Goal: Task Accomplishment & Management: Use online tool/utility

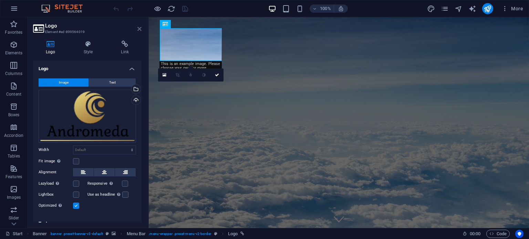
click at [139, 27] on icon at bounding box center [139, 29] width 4 height 6
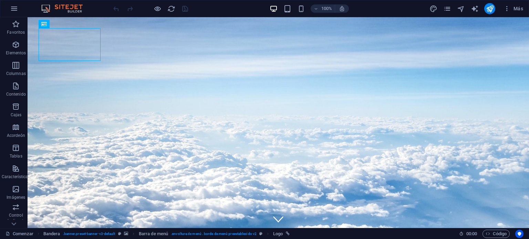
click at [397, 235] on div "Comenzar Bandera .banner.preset -banner-v3-default Barra de menú . envoltura de…" at bounding box center [230, 234] width 448 height 8
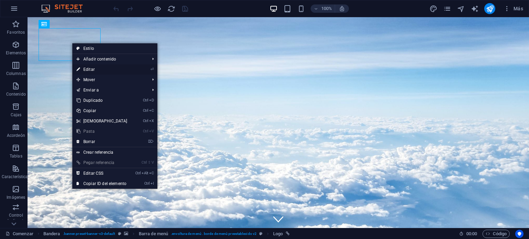
click at [116, 66] on link "⏎ Editar" at bounding box center [101, 69] width 59 height 10
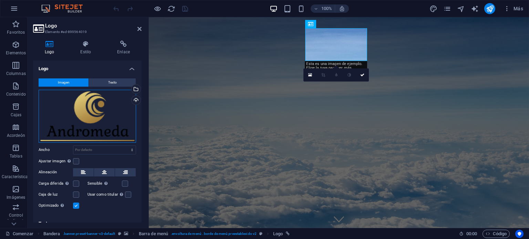
click at [101, 129] on div "Arrastre los archivos aquí, haga clic para elegir archivos o seleccione archivo…" at bounding box center [87, 116] width 97 height 53
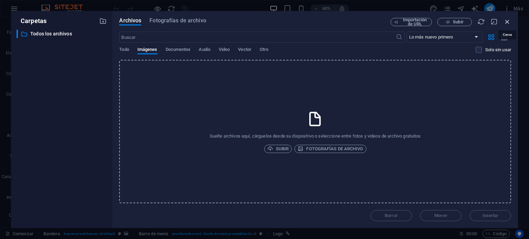
click at [507, 20] on icon "button" at bounding box center [507, 22] width 8 height 8
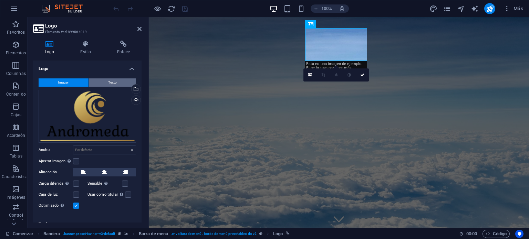
click at [116, 83] on button "Texto" at bounding box center [112, 82] width 47 height 8
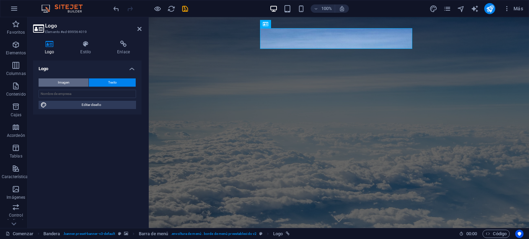
click at [74, 82] on button "Imagen" at bounding box center [64, 82] width 50 height 8
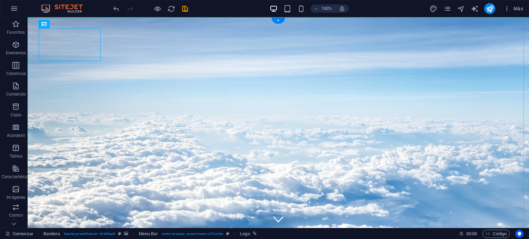
drag, startPoint x: 84, startPoint y: 42, endPoint x: 44, endPoint y: 24, distance: 44.2
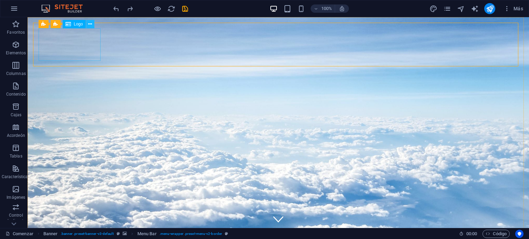
click at [88, 24] on icon at bounding box center [90, 24] width 4 height 7
click at [91, 25] on icon at bounding box center [90, 24] width 4 height 7
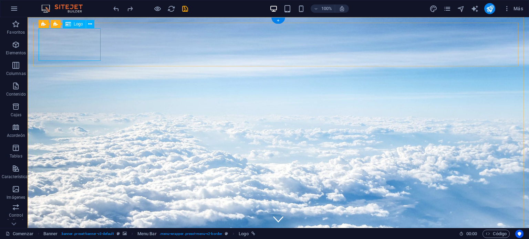
drag, startPoint x: 75, startPoint y: 42, endPoint x: 88, endPoint y: 41, distance: 13.1
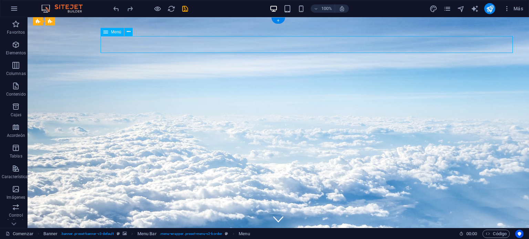
select select "1"
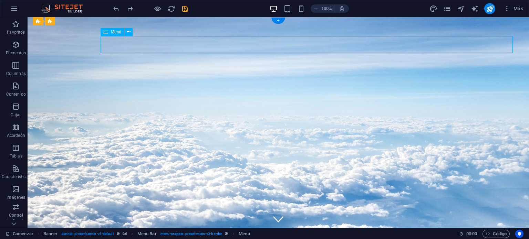
select select
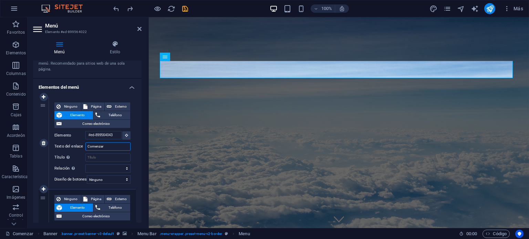
click at [110, 148] on input "Comenzar" at bounding box center [107, 146] width 45 height 8
type input "Inicio"
select select
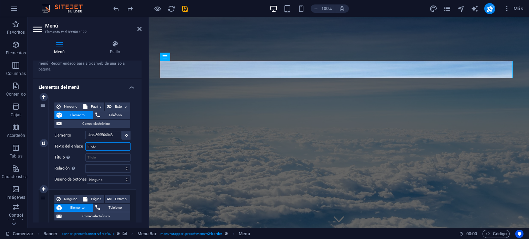
select select
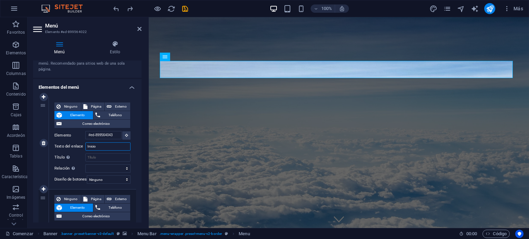
select select
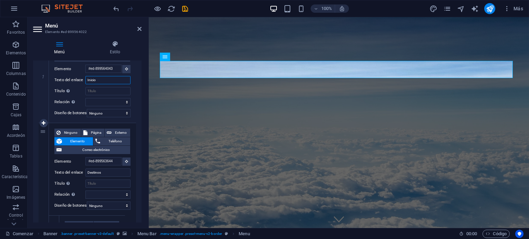
scroll to position [103, 0]
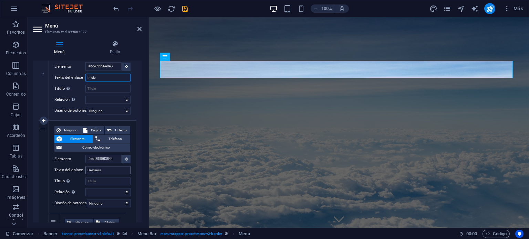
type input "Inicio"
click at [106, 169] on input "Destinos" at bounding box center [107, 170] width 45 height 8
type input "T"
select select
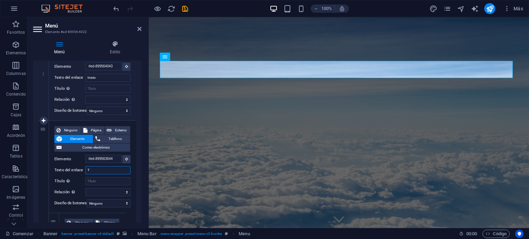
select select
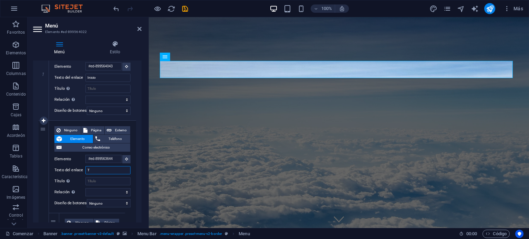
select select
type input "TOUR"
select select
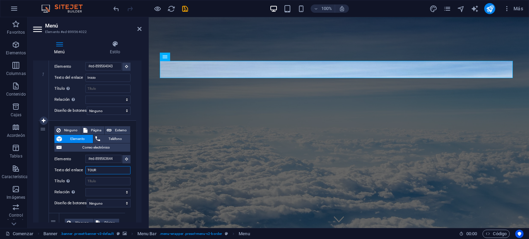
select select
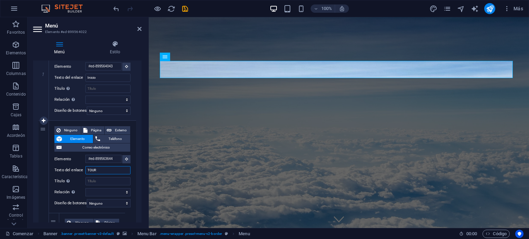
drag, startPoint x: 106, startPoint y: 173, endPoint x: 90, endPoint y: 171, distance: 16.0
click at [90, 171] on input "TOUR" at bounding box center [107, 170] width 45 height 8
type input "Tour"
select select
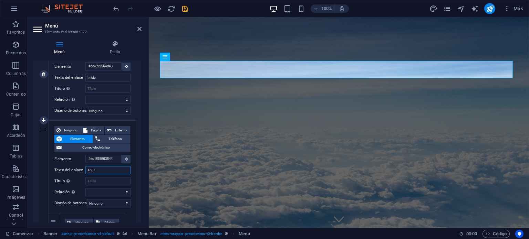
select select
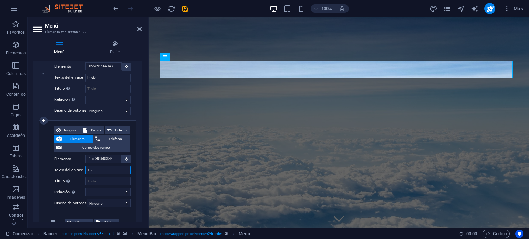
scroll to position [0, 0]
type input "Tours"
select select
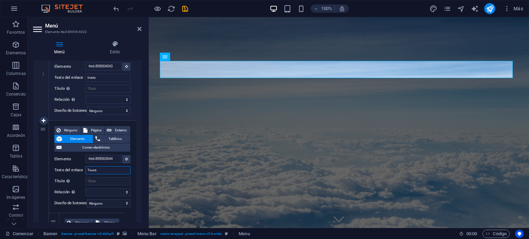
select select
type input "Tours"
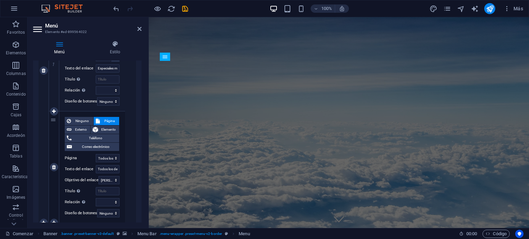
scroll to position [310, 0]
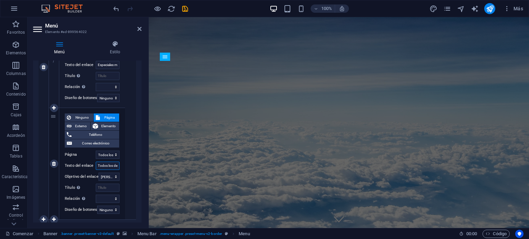
click at [103, 164] on input "Todos los destinos" at bounding box center [108, 166] width 24 height 8
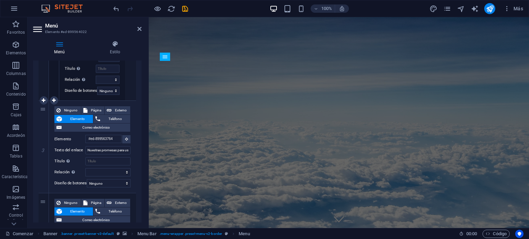
scroll to position [447, 0]
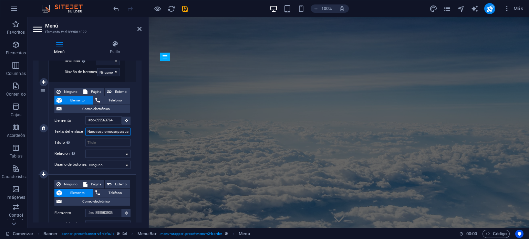
click at [111, 131] on input "Nuestras promesas para usted" at bounding box center [107, 132] width 45 height 8
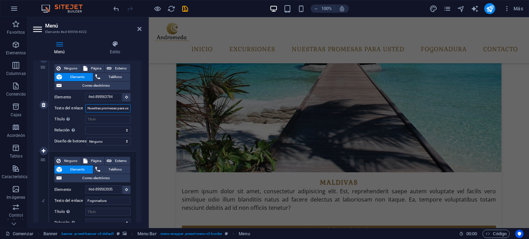
scroll to position [0, 0]
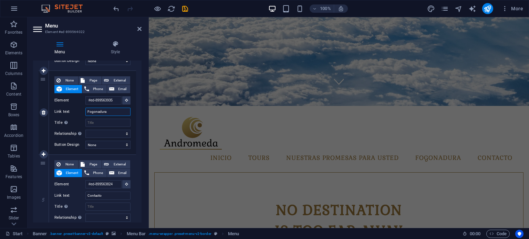
click at [108, 110] on input "Fogonadura" at bounding box center [107, 112] width 45 height 8
type input "Nos"
select select
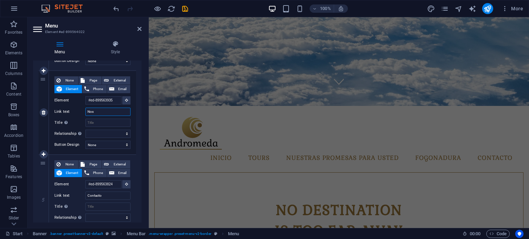
select select
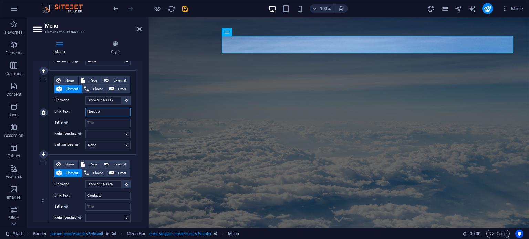
type input "Nosotros"
select select
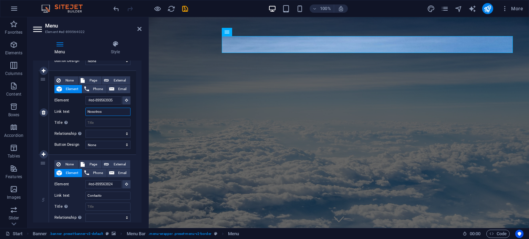
select select
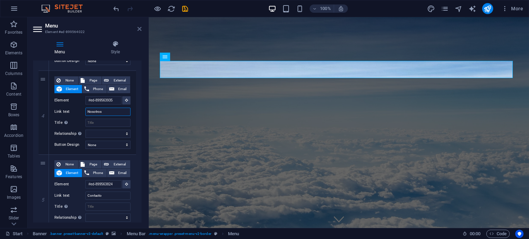
type input "Nosotros"
click at [140, 29] on icon at bounding box center [139, 29] width 4 height 6
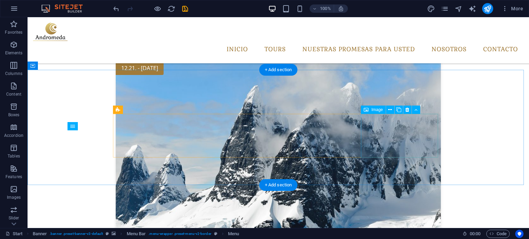
scroll to position [1052, 0]
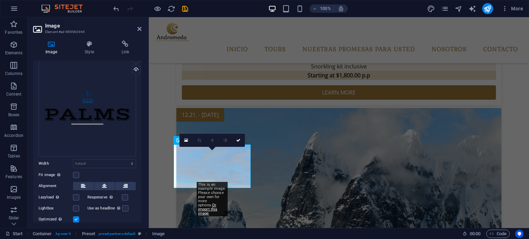
scroll to position [0, 0]
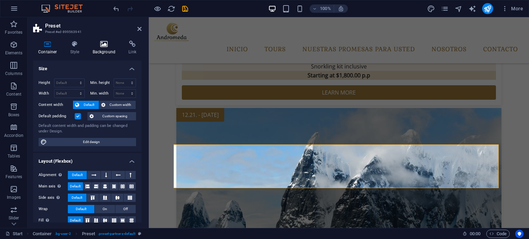
click at [99, 50] on h4 "Background" at bounding box center [105, 48] width 36 height 14
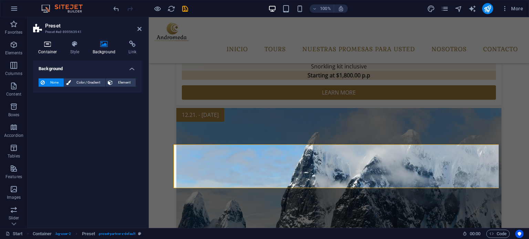
click at [49, 49] on h4 "Container" at bounding box center [49, 48] width 32 height 14
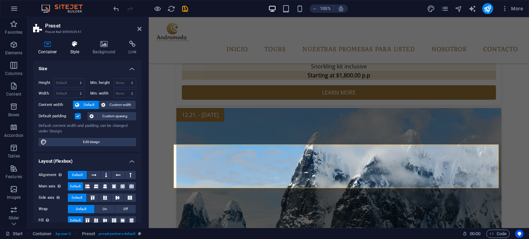
click at [73, 47] on h4 "Style" at bounding box center [76, 48] width 22 height 14
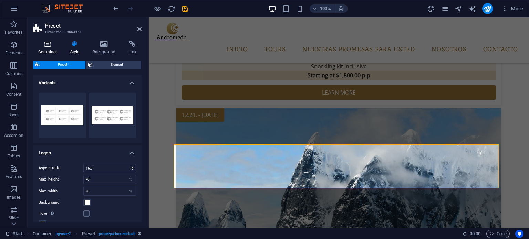
click at [50, 46] on icon at bounding box center [47, 44] width 29 height 7
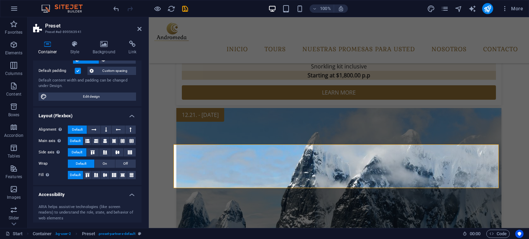
scroll to position [35, 0]
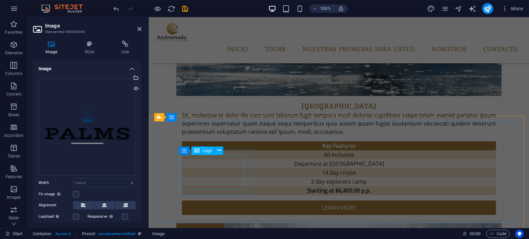
scroll to position [1372, 0]
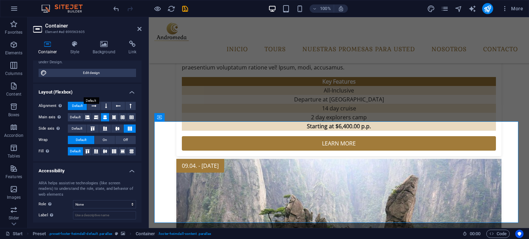
scroll to position [104, 0]
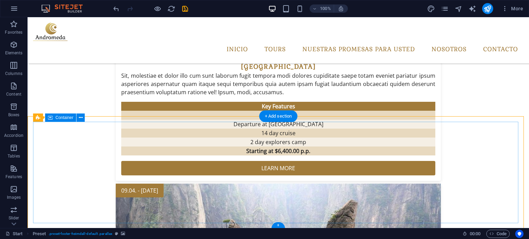
scroll to position [1372, 0]
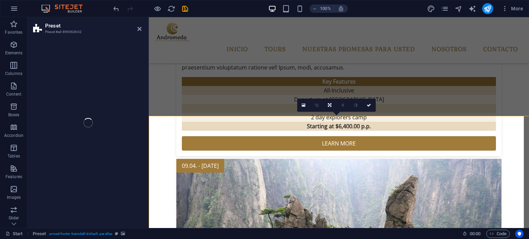
select select "footer"
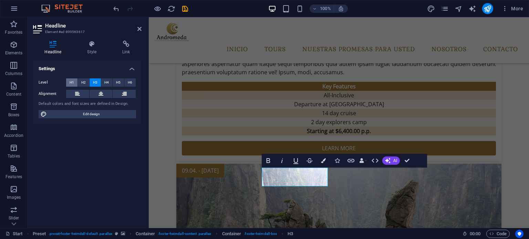
click at [70, 84] on span "H1" at bounding box center [72, 82] width 4 height 8
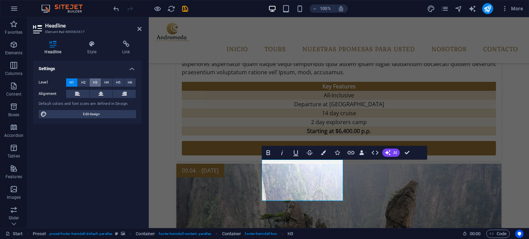
click at [93, 85] on span "H3" at bounding box center [95, 82] width 4 height 8
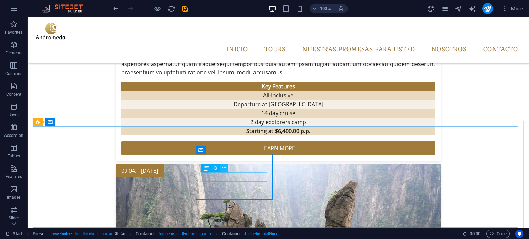
click at [222, 169] on icon at bounding box center [224, 167] width 4 height 7
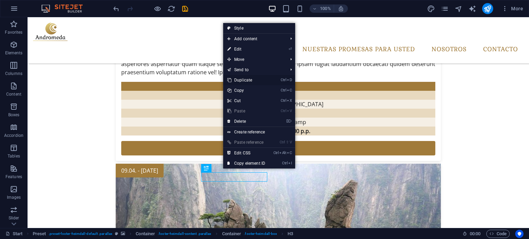
click at [242, 82] on link "Ctrl D Duplicate" at bounding box center [246, 80] width 46 height 10
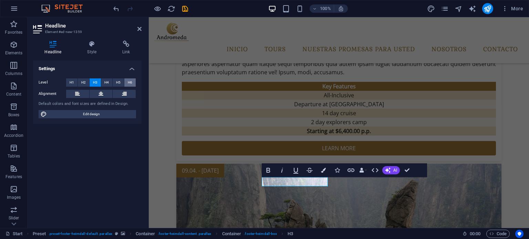
click at [128, 82] on span "H6" at bounding box center [130, 82] width 4 height 8
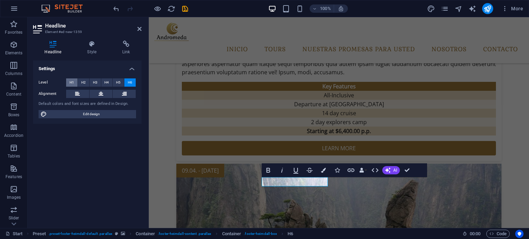
click at [68, 83] on button "H1" at bounding box center [71, 82] width 11 height 8
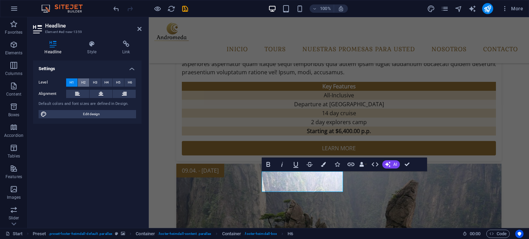
click at [81, 81] on span "H2" at bounding box center [83, 82] width 4 height 8
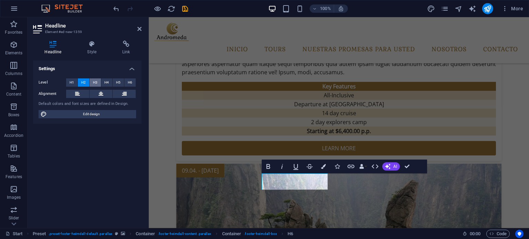
click at [97, 81] on span "H3" at bounding box center [95, 82] width 4 height 8
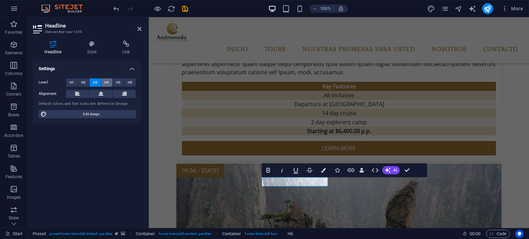
click at [104, 82] on span "H4" at bounding box center [106, 82] width 4 height 8
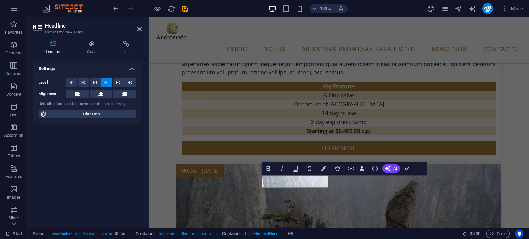
click at [112, 83] on button "H4" at bounding box center [106, 82] width 11 height 8
click at [96, 82] on span "H3" at bounding box center [95, 82] width 4 height 8
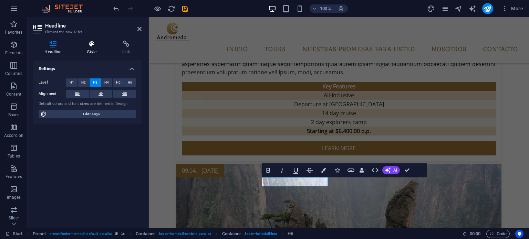
click at [92, 46] on icon at bounding box center [92, 44] width 32 height 7
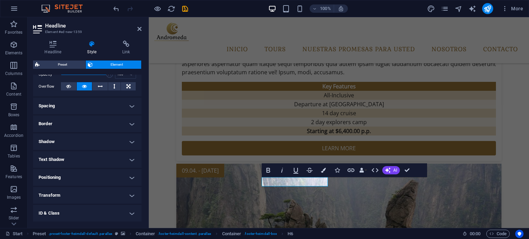
scroll to position [74, 0]
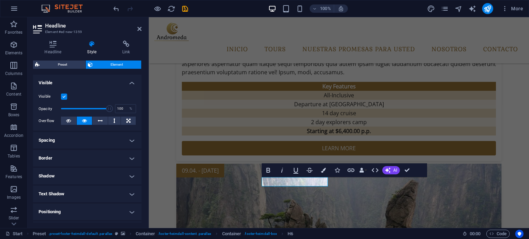
click at [132, 138] on h4 "Spacing" at bounding box center [87, 140] width 108 height 17
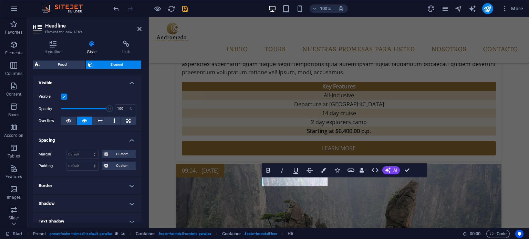
click at [129, 139] on h4 "Spacing" at bounding box center [87, 138] width 108 height 12
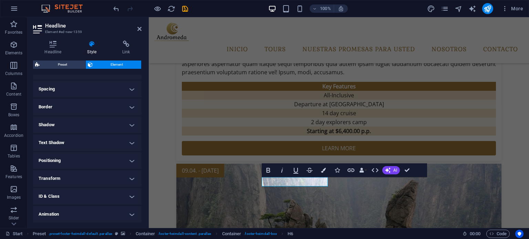
scroll to position [142, 0]
click at [131, 129] on h4 "Text Shadow" at bounding box center [87, 125] width 108 height 17
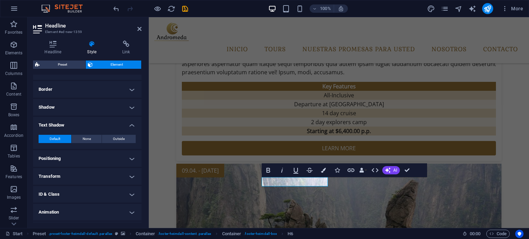
click at [130, 126] on h4 "Text Shadow" at bounding box center [87, 123] width 108 height 12
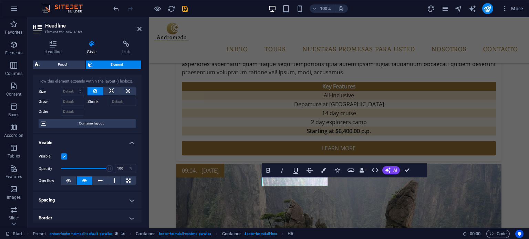
scroll to position [0, 0]
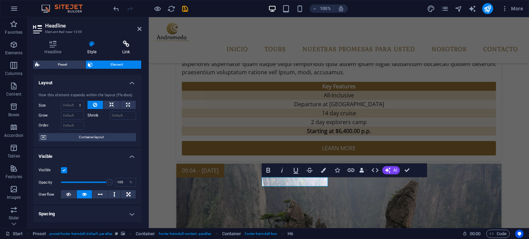
click at [124, 48] on h4 "Link" at bounding box center [126, 48] width 31 height 14
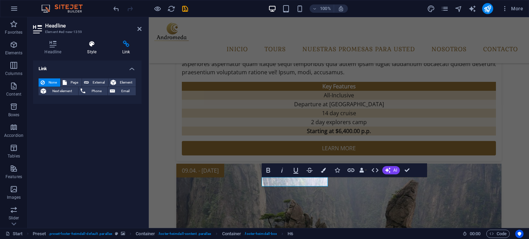
click at [91, 49] on h4 "Style" at bounding box center [93, 48] width 35 height 14
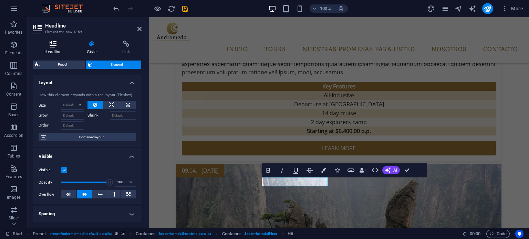
click at [45, 47] on icon at bounding box center [53, 44] width 40 height 7
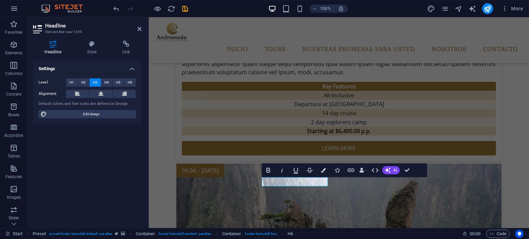
click at [130, 68] on h4 "Settings" at bounding box center [87, 67] width 108 height 12
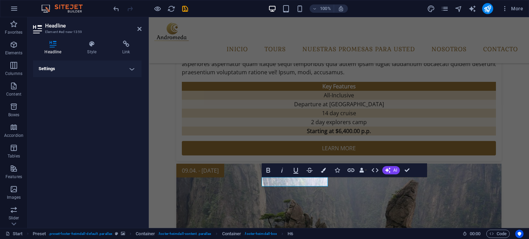
click at [137, 29] on h2 "Headline" at bounding box center [93, 26] width 96 height 6
click at [139, 29] on icon at bounding box center [139, 29] width 4 height 6
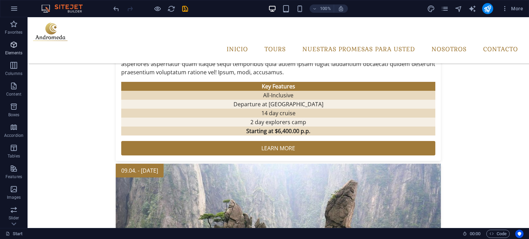
click at [10, 52] on p "Elements" at bounding box center [14, 53] width 18 height 6
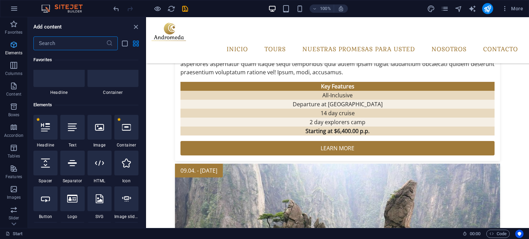
scroll to position [73, 0]
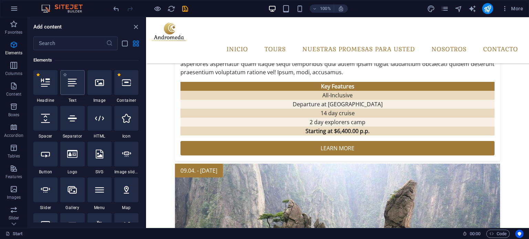
click at [73, 90] on div at bounding box center [72, 82] width 24 height 25
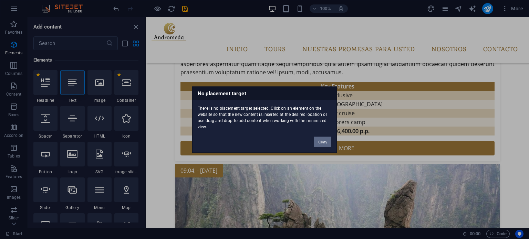
click at [321, 141] on button "Okay" at bounding box center [322, 142] width 17 height 10
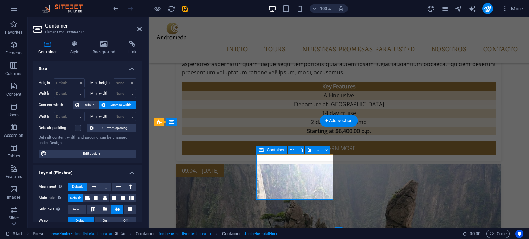
click at [292, 150] on icon at bounding box center [292, 150] width 4 height 7
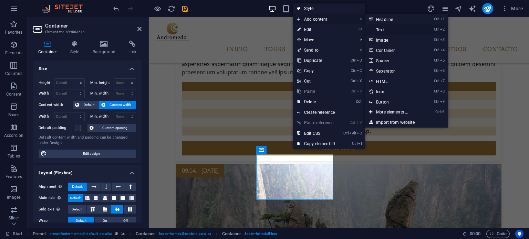
click at [377, 31] on link "Ctrl 2 Text" at bounding box center [393, 29] width 57 height 10
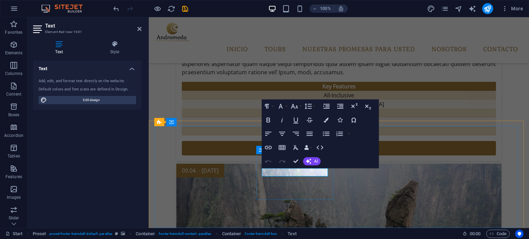
click at [277, 173] on span "H3" at bounding box center [274, 172] width 5 height 4
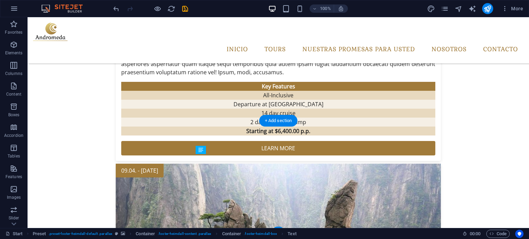
drag, startPoint x: 255, startPoint y: 170, endPoint x: 255, endPoint y: 185, distance: 15.8
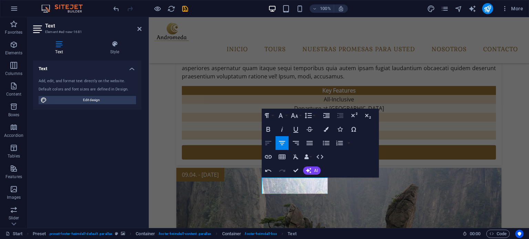
click at [269, 145] on icon "button" at bounding box center [268, 143] width 8 height 8
click at [287, 146] on button "Align Center" at bounding box center [281, 143] width 13 height 14
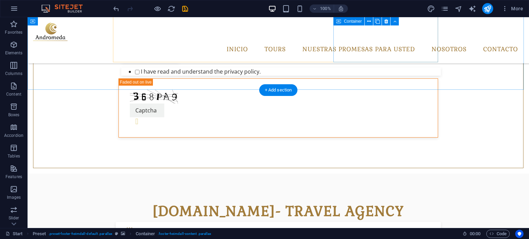
scroll to position [297, 0]
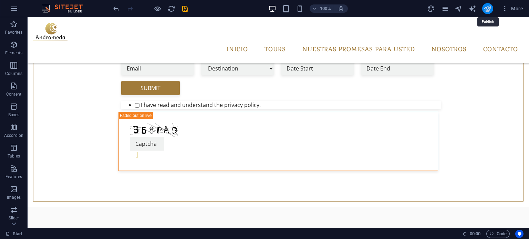
click at [489, 8] on icon "publish" at bounding box center [487, 9] width 8 height 8
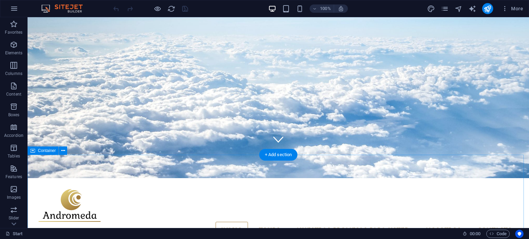
scroll to position [69, 0]
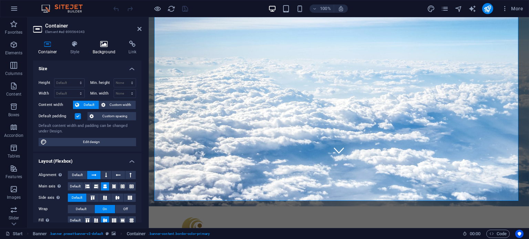
click at [105, 50] on h4 "Background" at bounding box center [105, 48] width 36 height 14
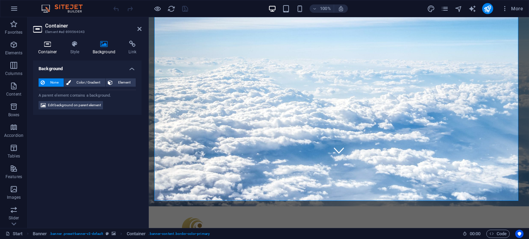
click at [52, 50] on h4 "Container" at bounding box center [49, 48] width 32 height 14
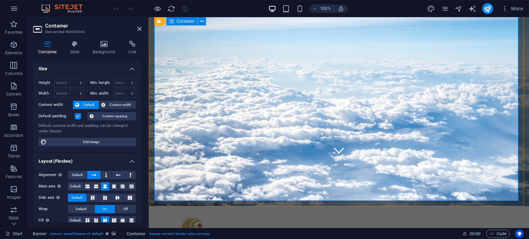
scroll to position [0, 0]
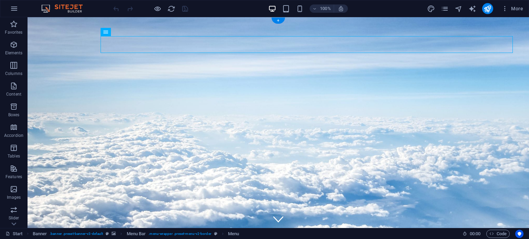
click at [157, 19] on figure at bounding box center [278, 137] width 518 height 249
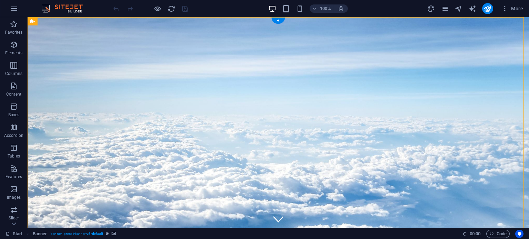
click at [157, 19] on figure at bounding box center [278, 138] width 516 height 248
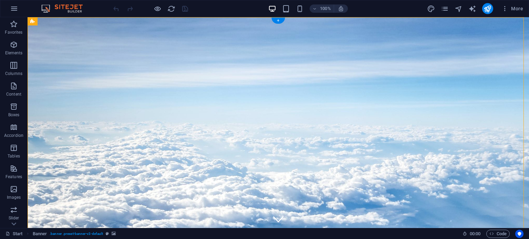
select select "vh"
select select "header"
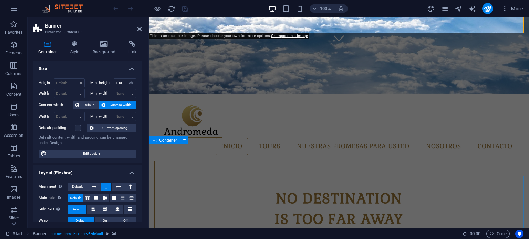
scroll to position [140, 0]
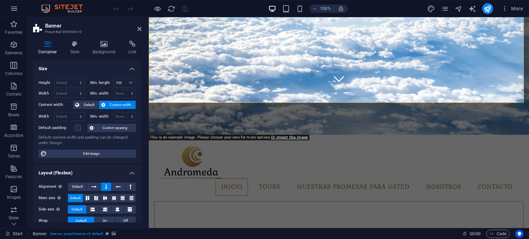
click at [512, 134] on figure at bounding box center [338, 6] width 404 height 275
click at [512, 134] on figure at bounding box center [338, 6] width 385 height 262
click at [512, 134] on figure at bounding box center [338, 6] width 383 height 261
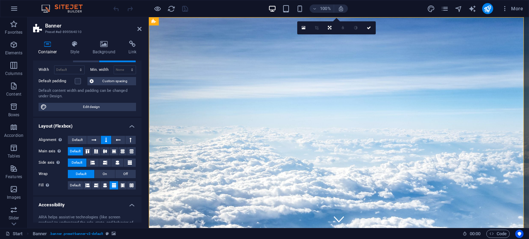
scroll to position [12, 0]
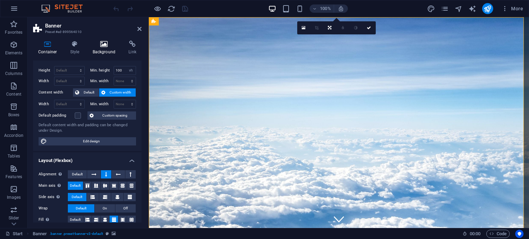
click at [108, 50] on h4 "Background" at bounding box center [105, 48] width 36 height 14
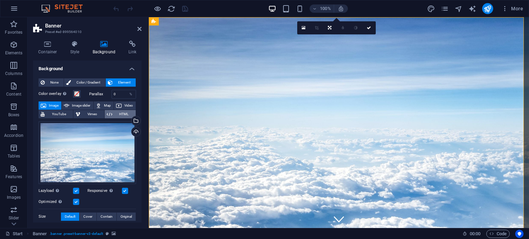
click at [120, 111] on span "HTML" at bounding box center [123, 114] width 19 height 8
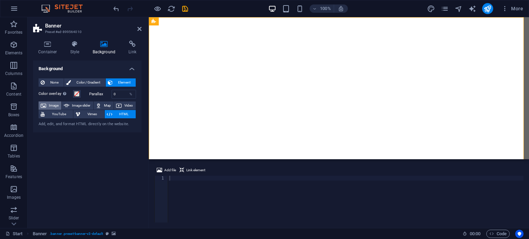
click at [54, 106] on span "Image" at bounding box center [53, 106] width 11 height 8
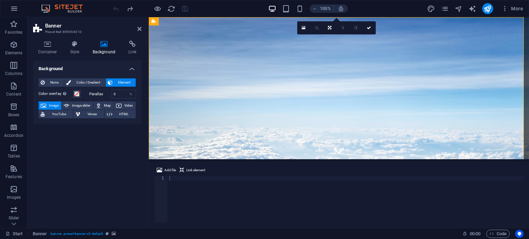
click at [54, 104] on span "Image" at bounding box center [53, 106] width 11 height 8
click at [54, 84] on span "None" at bounding box center [54, 82] width 15 height 8
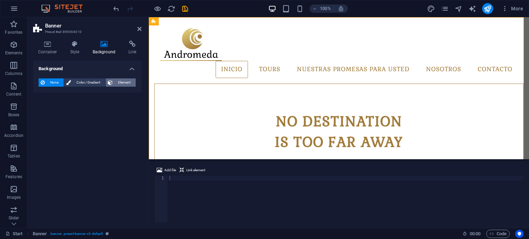
click at [112, 81] on icon at bounding box center [110, 82] width 5 height 8
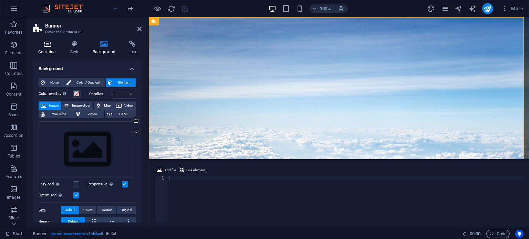
click at [52, 48] on h4 "Container" at bounding box center [49, 48] width 32 height 14
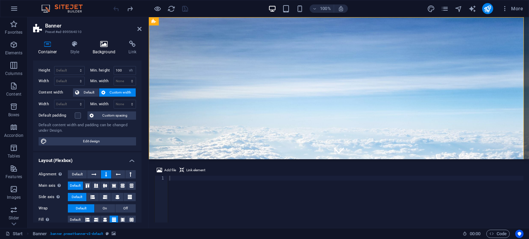
click at [103, 49] on h4 "Background" at bounding box center [105, 48] width 36 height 14
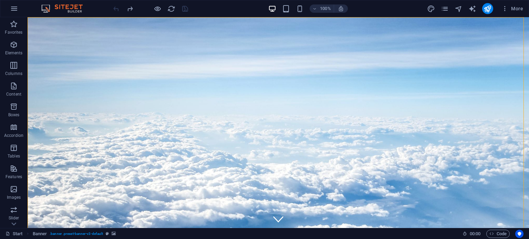
click at [30, 20] on figure at bounding box center [278, 137] width 501 height 241
click at [30, 20] on figure at bounding box center [278, 137] width 515 height 247
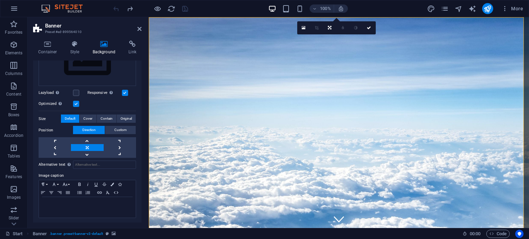
scroll to position [18, 0]
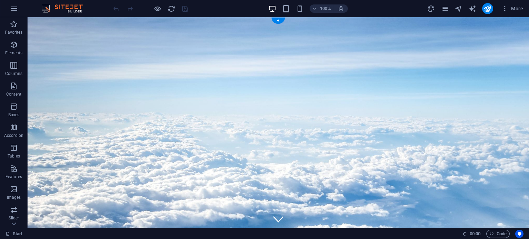
click at [30, 22] on figure at bounding box center [278, 137] width 501 height 241
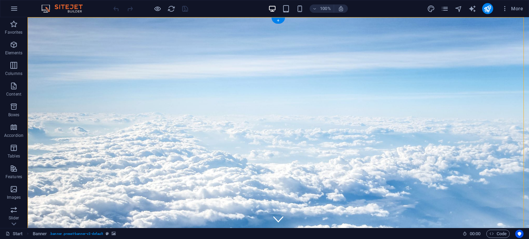
click at [30, 22] on figure at bounding box center [278, 137] width 501 height 241
select select "vh"
select select "header"
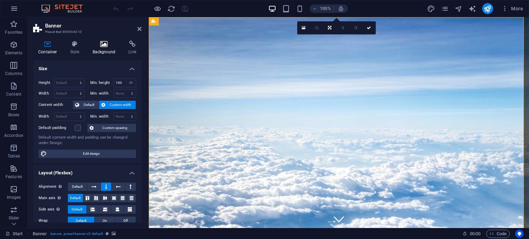
click at [107, 49] on h4 "Background" at bounding box center [105, 48] width 36 height 14
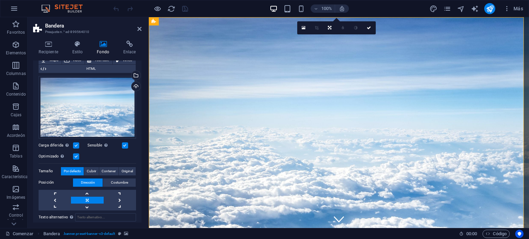
scroll to position [69, 0]
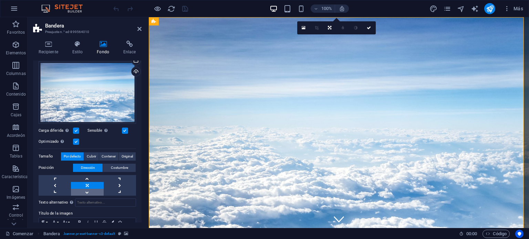
click at [86, 191] on link at bounding box center [87, 192] width 32 height 7
click at [87, 183] on link at bounding box center [87, 185] width 32 height 7
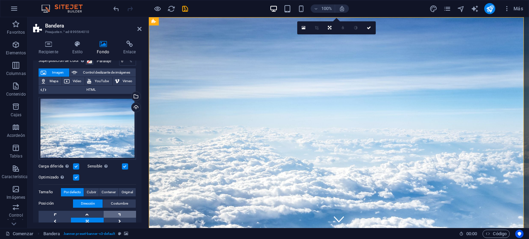
scroll to position [0, 0]
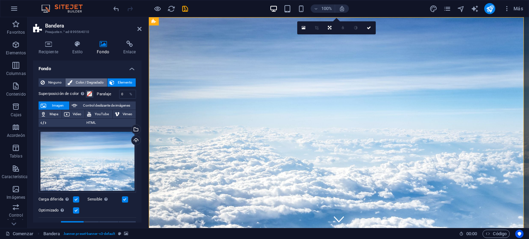
click at [92, 83] on font "Color / Degradado" at bounding box center [90, 83] width 28 height 4
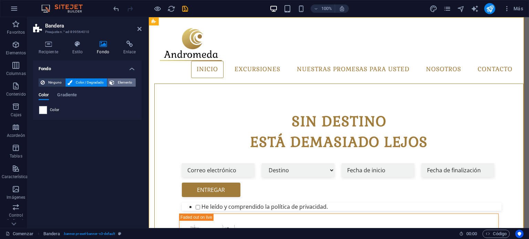
click at [132, 84] on font "Elemento" at bounding box center [125, 83] width 14 height 4
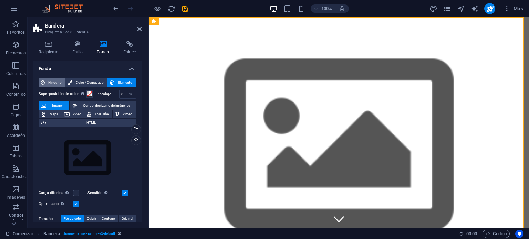
click at [51, 85] on span "Ninguno" at bounding box center [55, 82] width 16 height 8
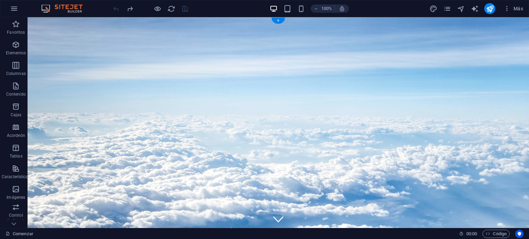
click at [31, 23] on figure at bounding box center [278, 137] width 501 height 241
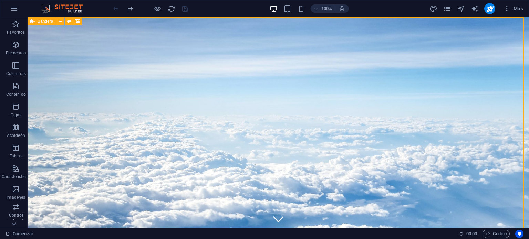
click at [31, 23] on icon at bounding box center [32, 21] width 4 height 8
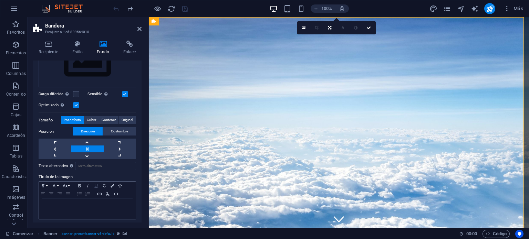
scroll to position [100, 0]
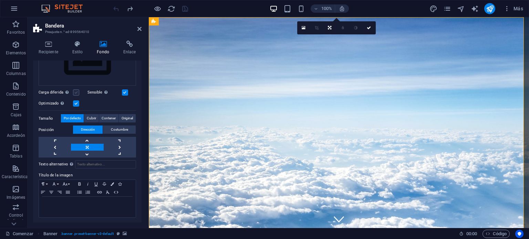
click at [77, 92] on label at bounding box center [76, 92] width 6 height 6
click at [0, 0] on input "Carga diferida Cargar imágenes después de que se cargue la página mejora la vel…" at bounding box center [0, 0] width 0 height 0
click at [77, 92] on label at bounding box center [76, 92] width 6 height 6
click at [0, 0] on input "Carga diferida Cargar imágenes después de que se cargue la página mejora la vel…" at bounding box center [0, 0] width 0 height 0
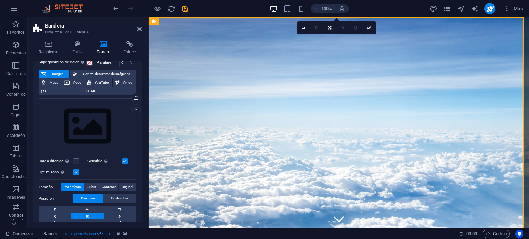
scroll to position [0, 0]
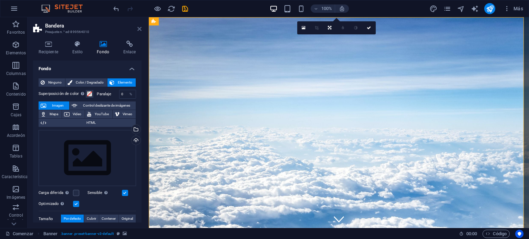
click at [139, 26] on icon at bounding box center [139, 29] width 4 height 6
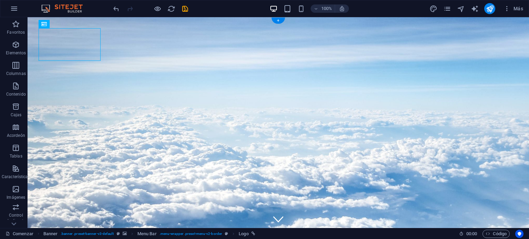
click at [29, 28] on figure at bounding box center [278, 130] width 507 height 229
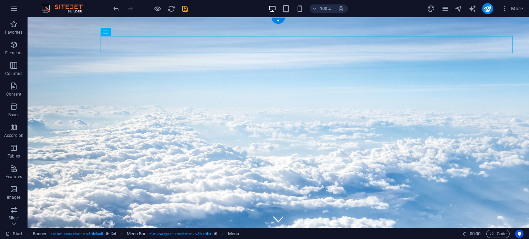
click at [29, 23] on figure at bounding box center [278, 130] width 501 height 226
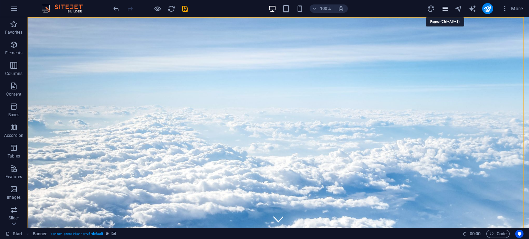
click at [447, 7] on icon "pages" at bounding box center [444, 9] width 8 height 8
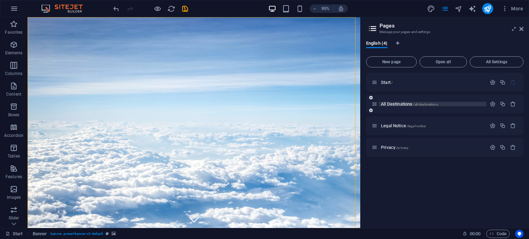
click at [403, 104] on span "All Destinations /all-destinations" at bounding box center [409, 104] width 57 height 5
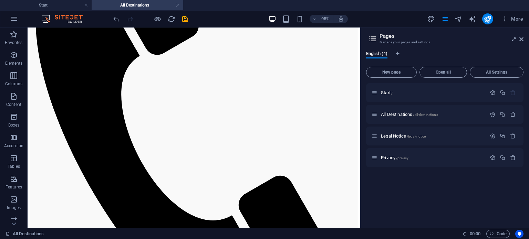
scroll to position [509, 0]
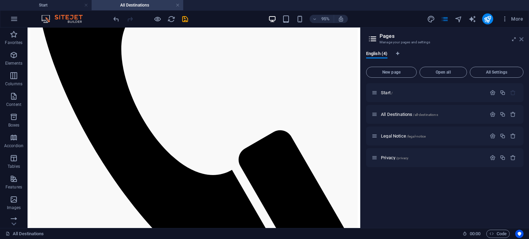
click at [520, 37] on icon at bounding box center [521, 39] width 4 height 6
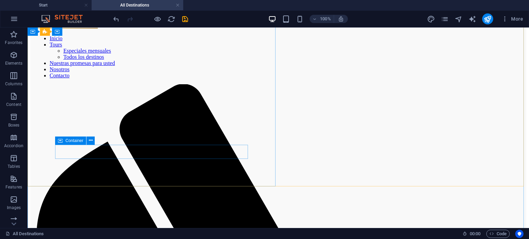
scroll to position [216, 0]
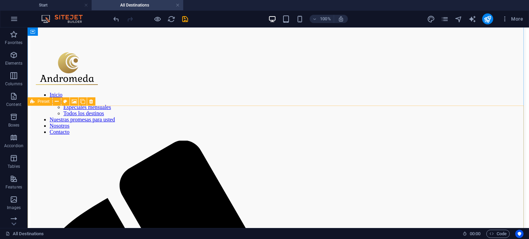
click at [32, 103] on icon at bounding box center [32, 101] width 4 height 8
click at [36, 102] on div "Preset" at bounding box center [40, 101] width 25 height 8
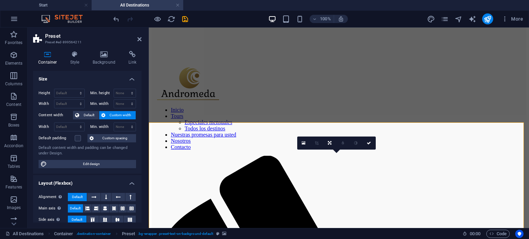
scroll to position [179, 0]
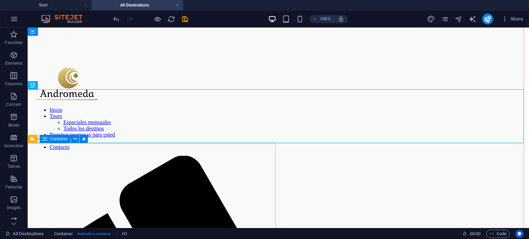
scroll to position [248, 0]
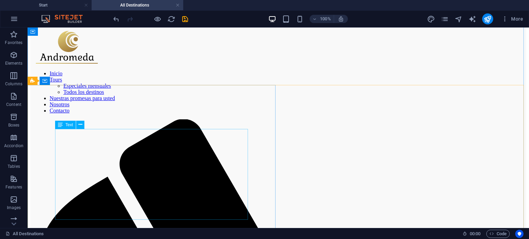
scroll to position [253, 0]
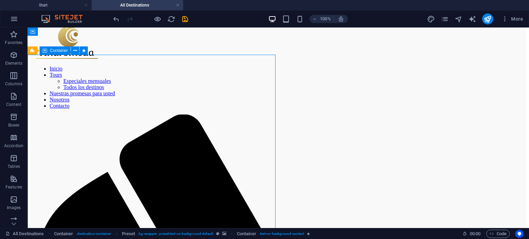
scroll to position [233, 0]
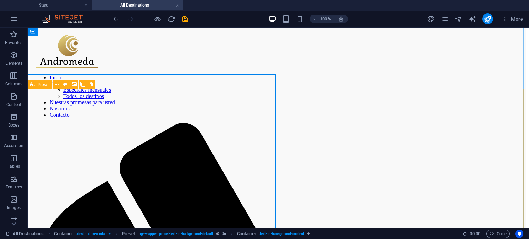
click at [33, 84] on icon at bounding box center [32, 85] width 4 height 8
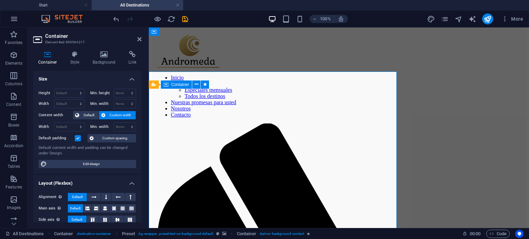
scroll to position [251, 0]
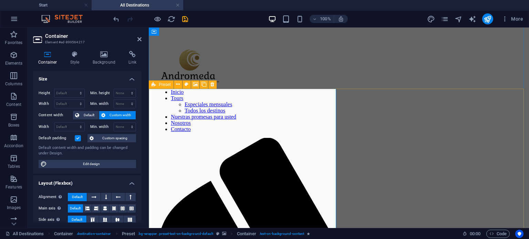
click at [155, 85] on icon at bounding box center [153, 85] width 4 height 8
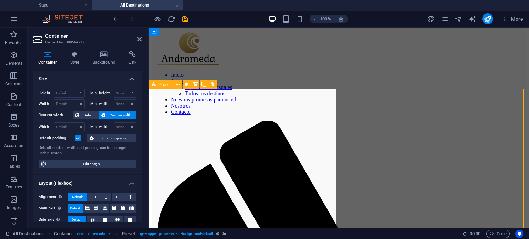
scroll to position [233, 0]
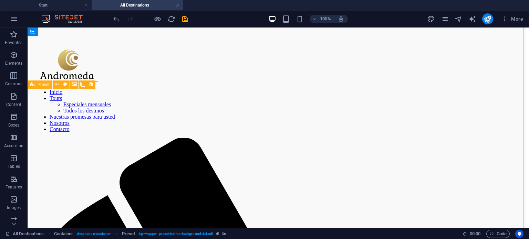
click at [32, 84] on icon at bounding box center [32, 85] width 4 height 8
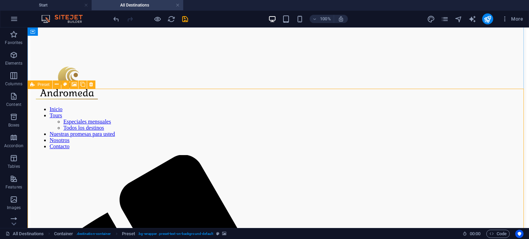
scroll to position [251, 0]
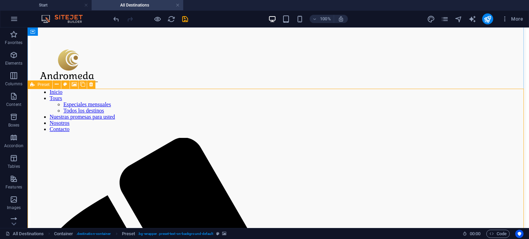
select select "%"
select select "rem"
select select "px"
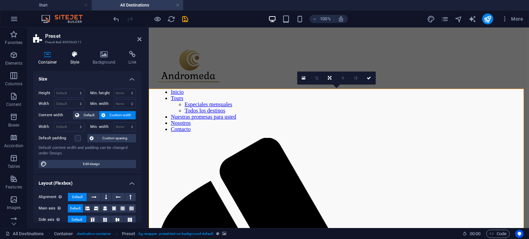
click at [75, 64] on h4 "Style" at bounding box center [76, 58] width 22 height 14
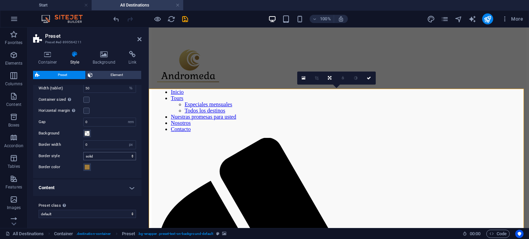
scroll to position [0, 0]
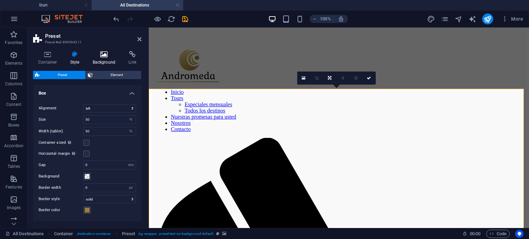
click at [100, 54] on icon at bounding box center [103, 54] width 33 height 7
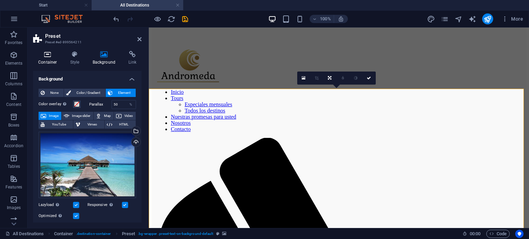
click at [46, 63] on h4 "Container" at bounding box center [49, 58] width 32 height 14
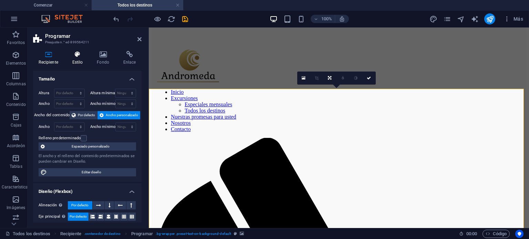
click at [79, 53] on icon at bounding box center [77, 54] width 22 height 7
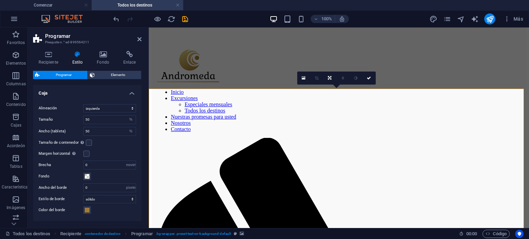
scroll to position [43, 0]
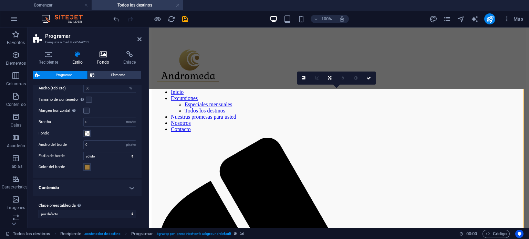
click at [103, 55] on icon at bounding box center [103, 54] width 24 height 7
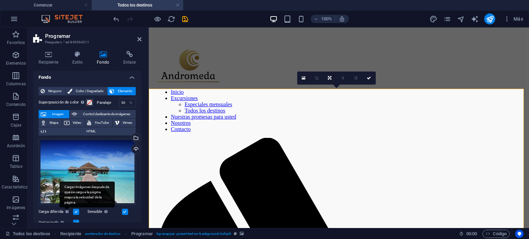
scroll to position [0, 0]
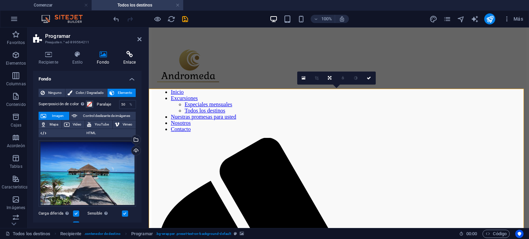
click at [132, 55] on icon at bounding box center [129, 54] width 24 height 7
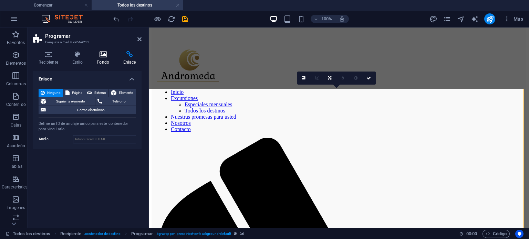
click at [106, 57] on icon at bounding box center [103, 54] width 24 height 7
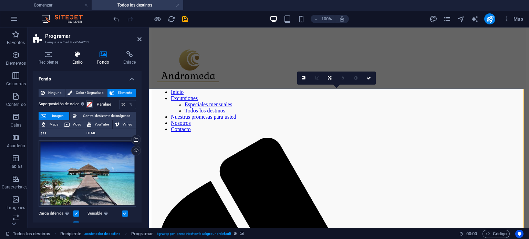
click at [81, 56] on icon at bounding box center [77, 54] width 22 height 7
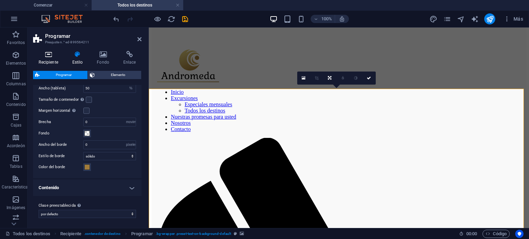
click at [51, 59] on h4 "Recipiente" at bounding box center [49, 58] width 33 height 14
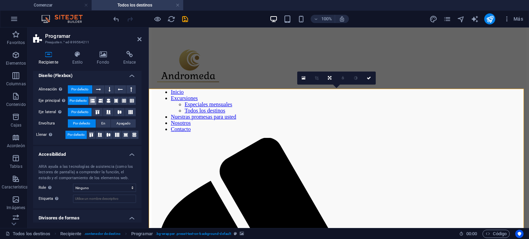
scroll to position [134, 0]
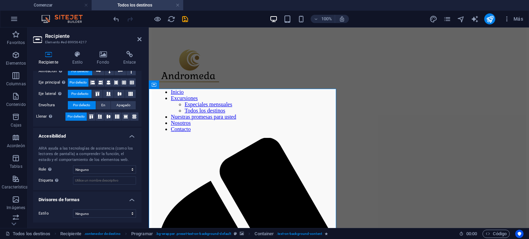
scroll to position [0, 0]
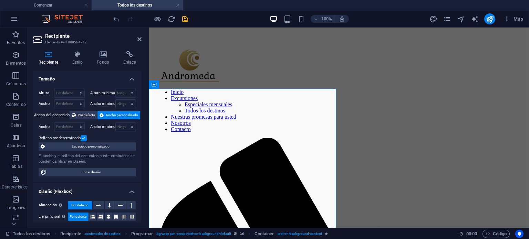
click at [53, 59] on h4 "Recipiente" at bounding box center [49, 58] width 33 height 14
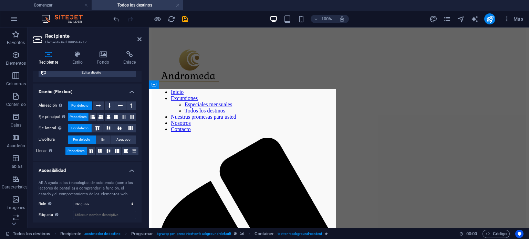
scroll to position [134, 0]
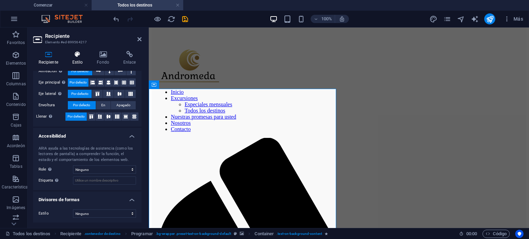
click at [80, 57] on icon at bounding box center [77, 54] width 22 height 7
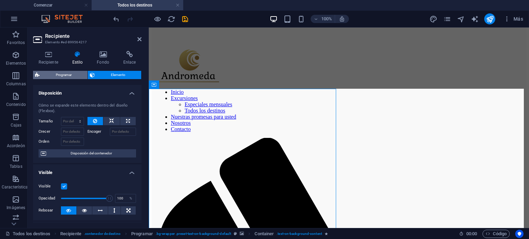
click at [72, 75] on span "Programar" at bounding box center [64, 75] width 44 height 8
select select "%"
select select "rem"
select select "px"
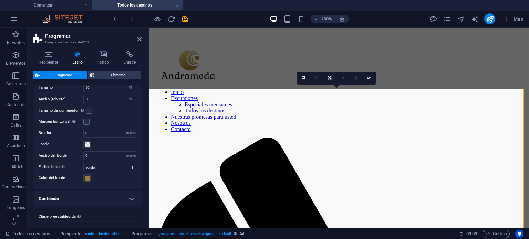
scroll to position [43, 0]
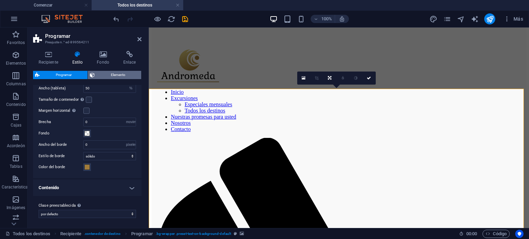
click at [117, 76] on font "Elemento" at bounding box center [118, 75] width 14 height 4
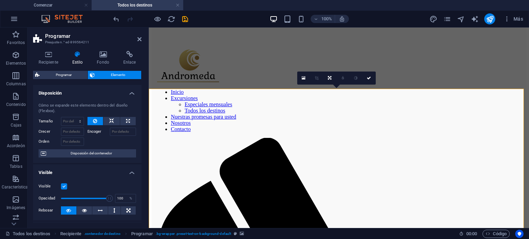
scroll to position [69, 0]
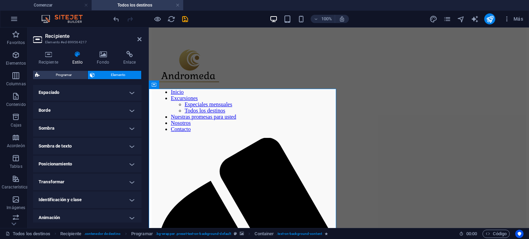
scroll to position [158, 0]
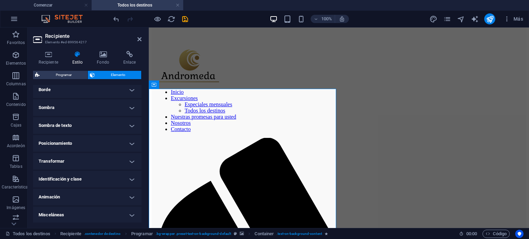
click at [123, 193] on h4 "Animación" at bounding box center [87, 197] width 108 height 17
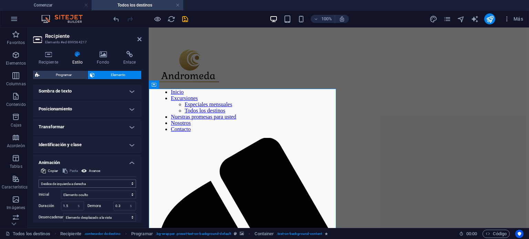
scroll to position [229, 0]
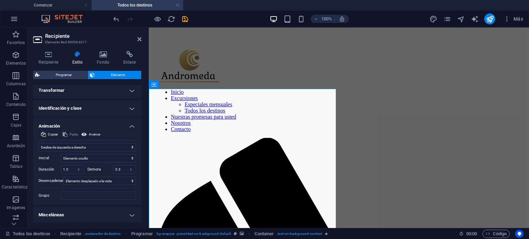
click at [128, 124] on h4 "Animación" at bounding box center [87, 124] width 108 height 12
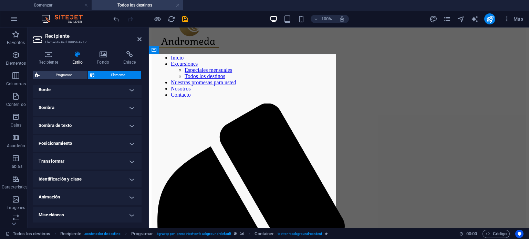
scroll to position [285, 0]
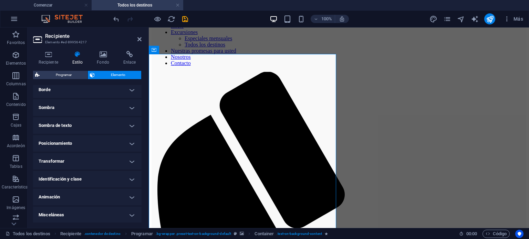
click at [129, 191] on h4 "Animación" at bounding box center [87, 197] width 108 height 17
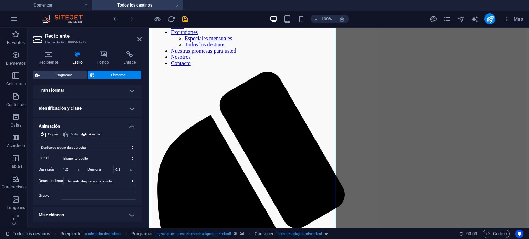
scroll to position [253, 0]
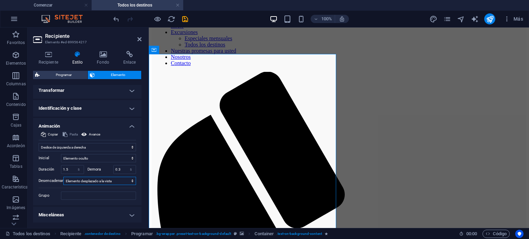
click at [124, 181] on select "Sin disparador automático Al cargar la página Elemento desplazado a la vista" at bounding box center [99, 181] width 73 height 8
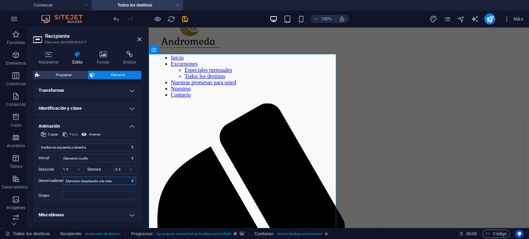
click at [124, 181] on select "Sin disparador automático Al cargar la página Elemento desplazado a la vista" at bounding box center [99, 181] width 73 height 8
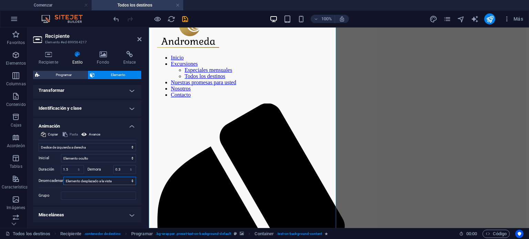
scroll to position [285, 0]
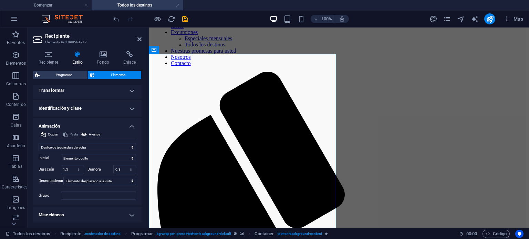
click at [129, 128] on h4 "Animación" at bounding box center [87, 124] width 108 height 12
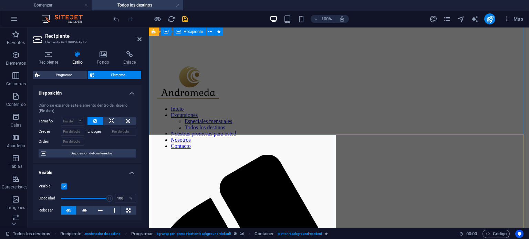
scroll to position [173, 0]
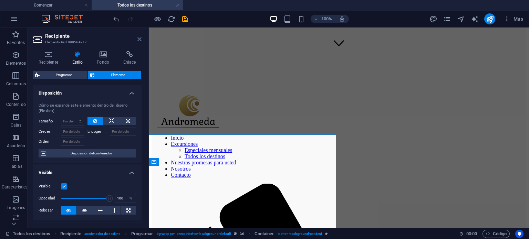
click at [141, 40] on icon at bounding box center [139, 39] width 4 height 6
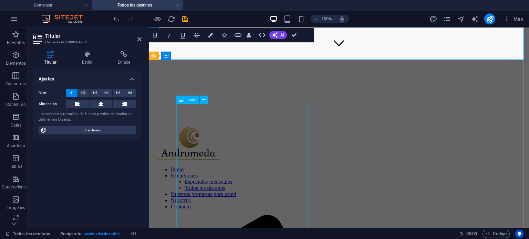
scroll to position [279, 0]
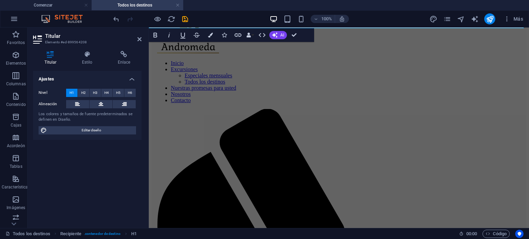
click at [141, 40] on aside "Titular Elemento #ed-899564208 Titular Estilo Enlace Ajustes Nivel H1 H2 H3 H4 …" at bounding box center [88, 128] width 121 height 201
click at [141, 40] on icon at bounding box center [139, 39] width 4 height 6
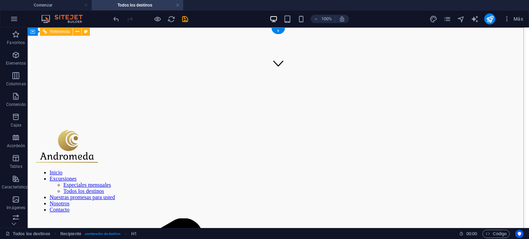
scroll to position [0, 0]
